Goal: Task Accomplishment & Management: Use online tool/utility

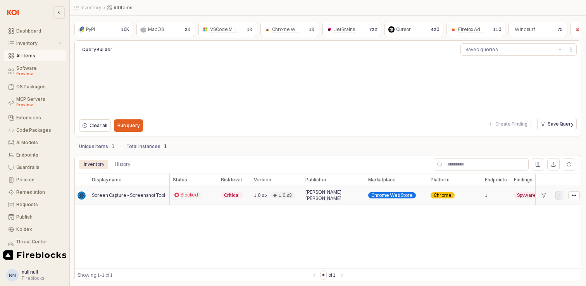
click at [562, 195] on icon "App Frame" at bounding box center [560, 195] width 5 height 5
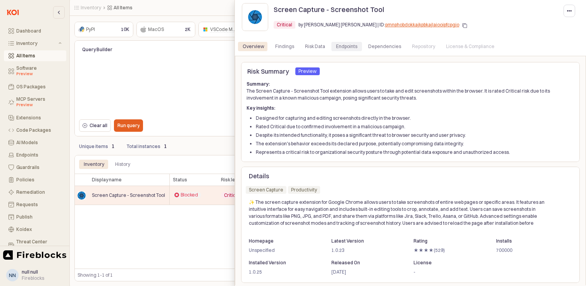
click at [340, 48] on div "Endpoints" at bounding box center [346, 46] width 21 height 9
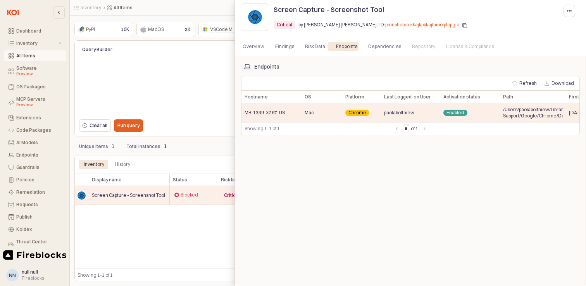
click at [257, 111] on span "MB-1339-X267-US" at bounding box center [265, 113] width 40 height 6
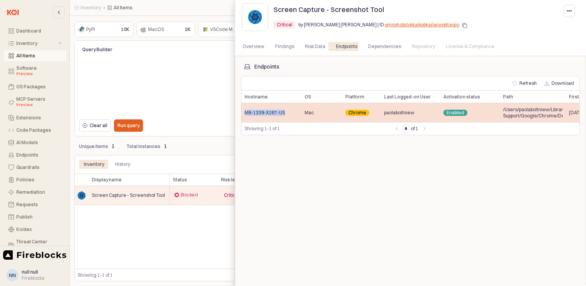
click at [257, 111] on span "MB-1339-X267-US" at bounding box center [265, 113] width 40 height 6
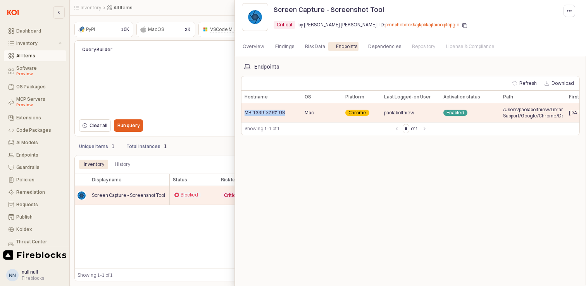
click at [26, 192] on div at bounding box center [293, 143] width 586 height 286
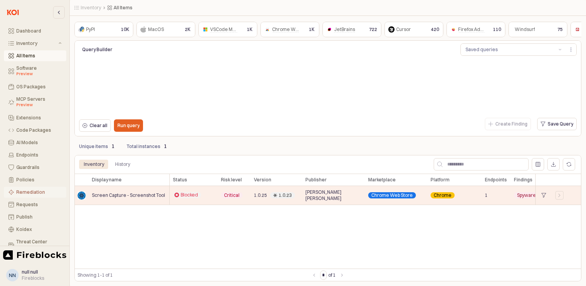
click at [23, 193] on div "Remediation" at bounding box center [38, 192] width 45 height 5
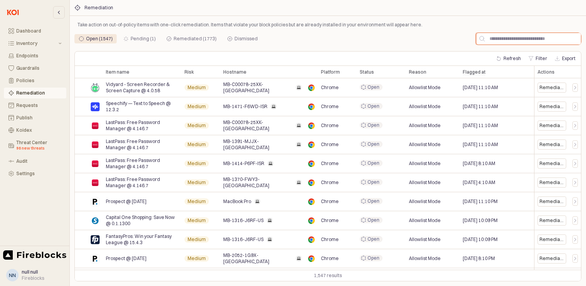
click at [510, 40] on input "App Frame" at bounding box center [533, 39] width 96 height 12
paste input "**********"
type input "**********"
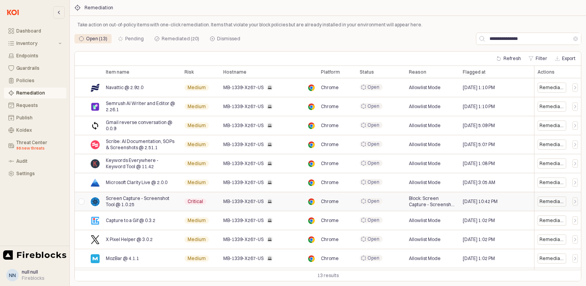
click at [84, 202] on div "App Frame" at bounding box center [81, 201] width 13 height 19
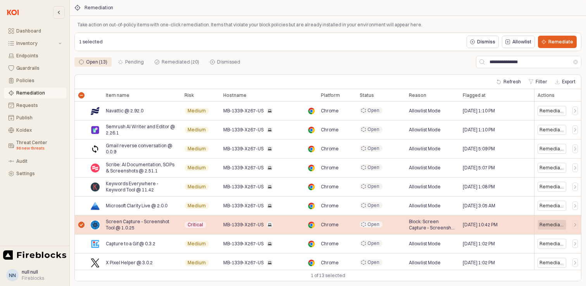
click at [552, 225] on div "Remediate" at bounding box center [552, 225] width 25 height 6
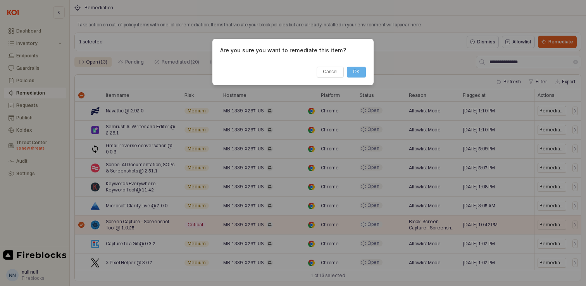
click at [361, 73] on button "OK" at bounding box center [356, 72] width 19 height 11
